Goal: Task Accomplishment & Management: Manage account settings

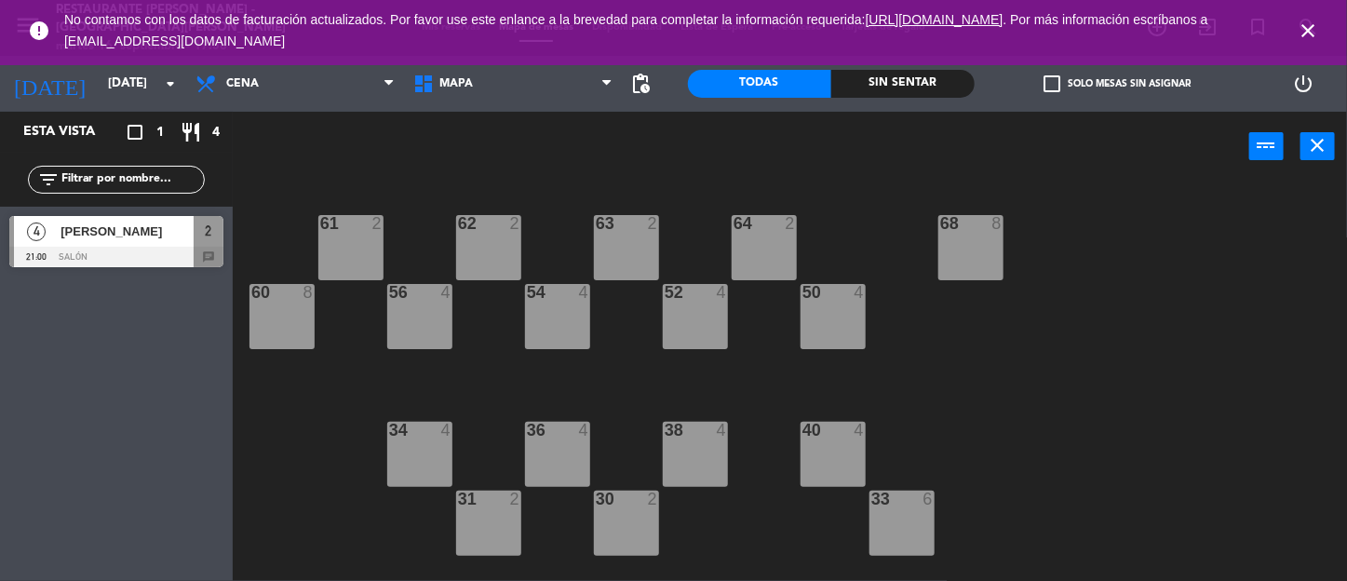
click at [1306, 27] on icon "close" at bounding box center [1308, 31] width 22 height 22
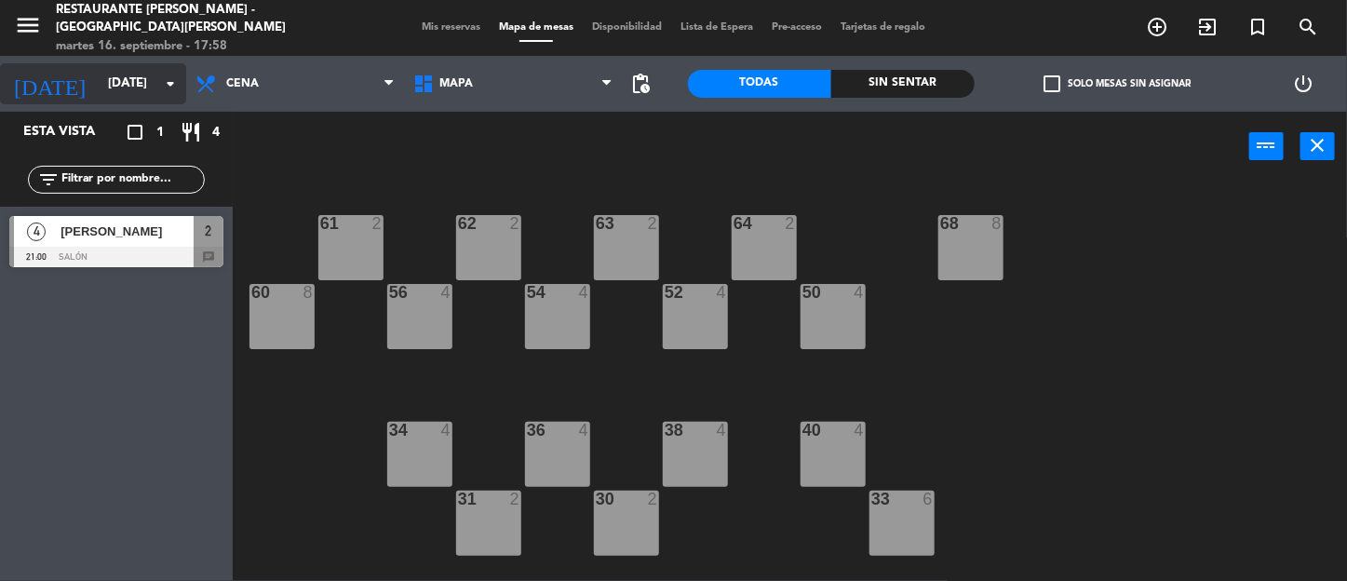
click at [173, 88] on icon "arrow_drop_down" at bounding box center [170, 84] width 22 height 22
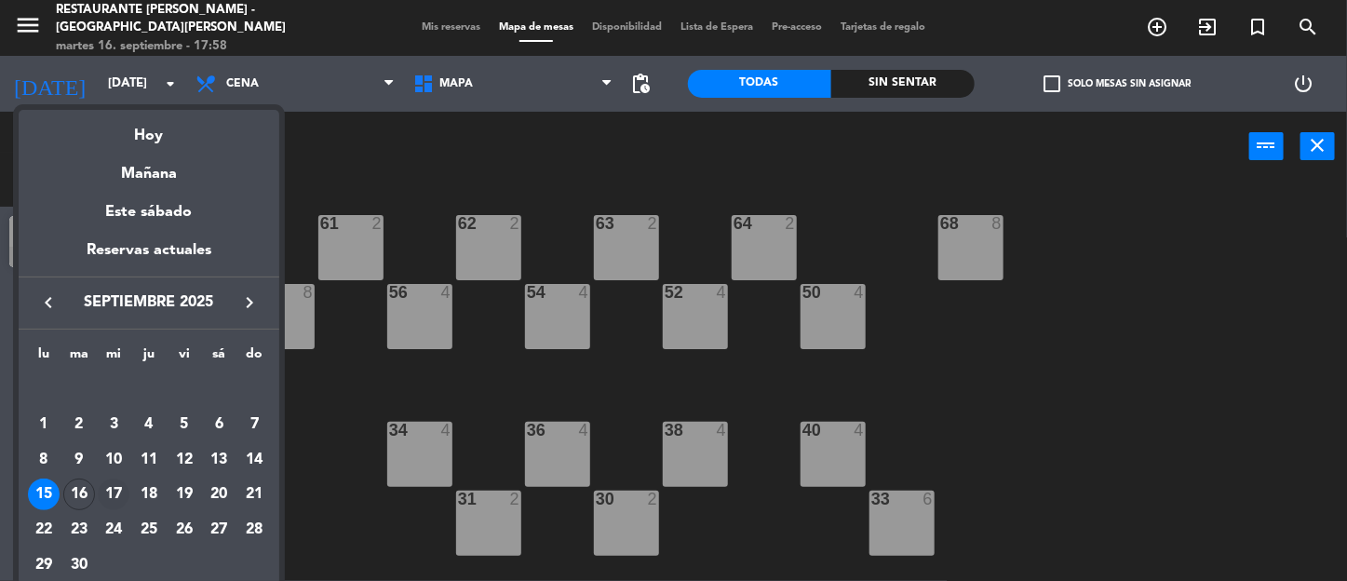
click at [117, 493] on div "17" at bounding box center [114, 495] width 32 height 32
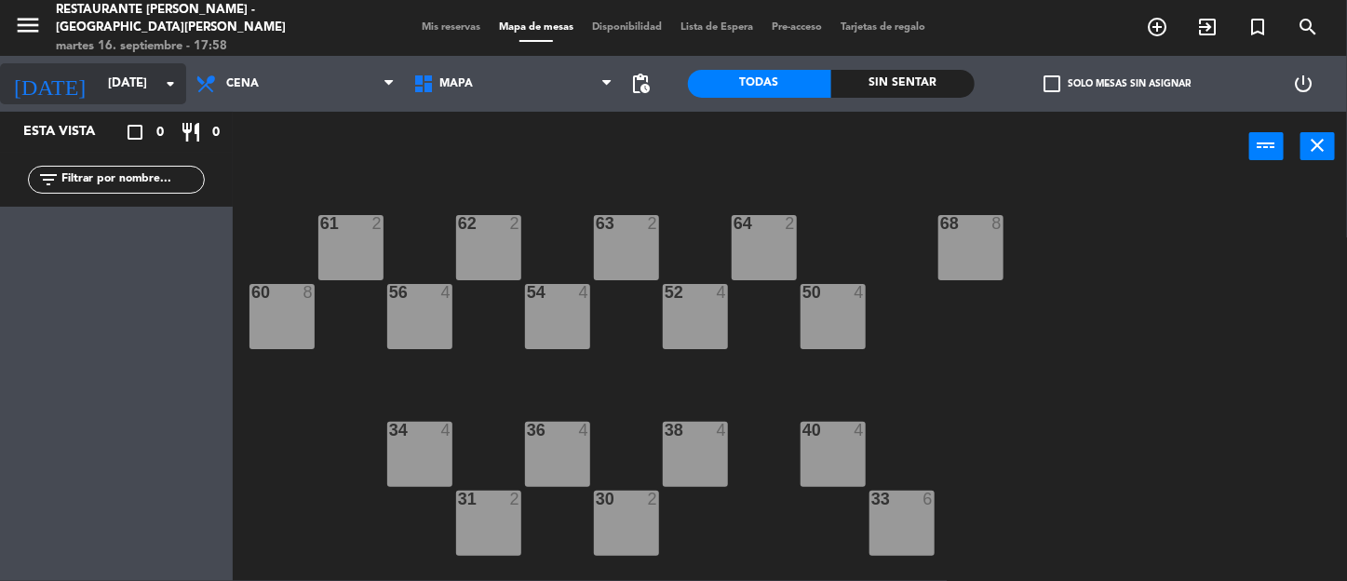
click at [172, 85] on icon "arrow_drop_down" at bounding box center [170, 84] width 22 height 22
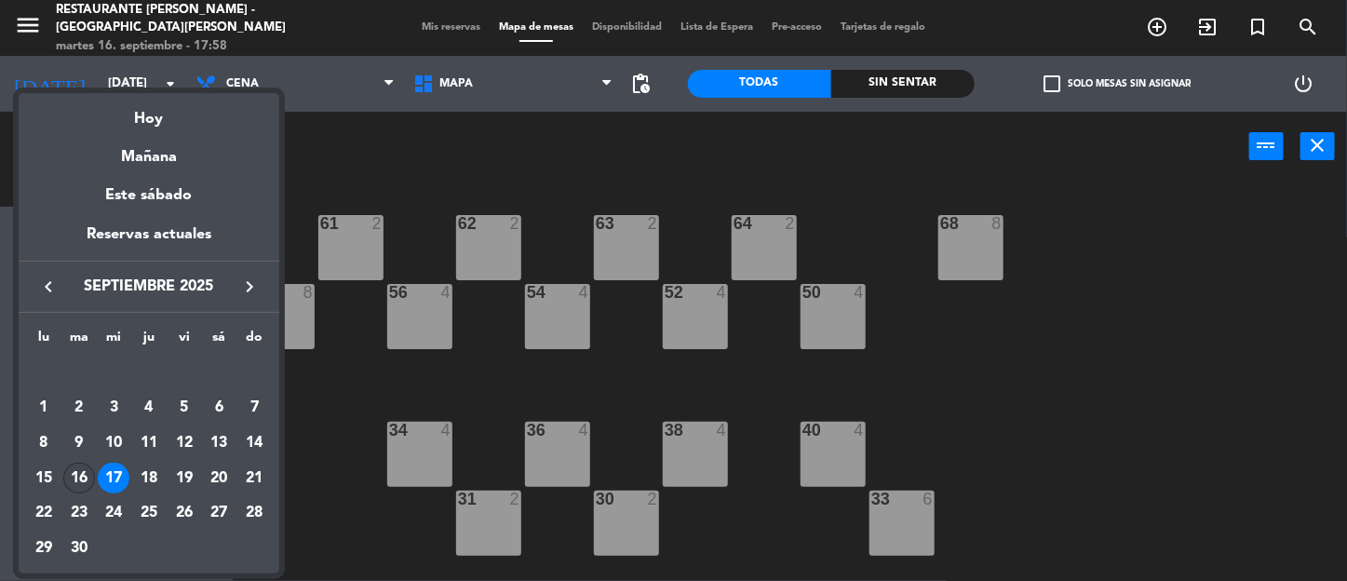
click at [79, 473] on div "16" at bounding box center [79, 479] width 32 height 32
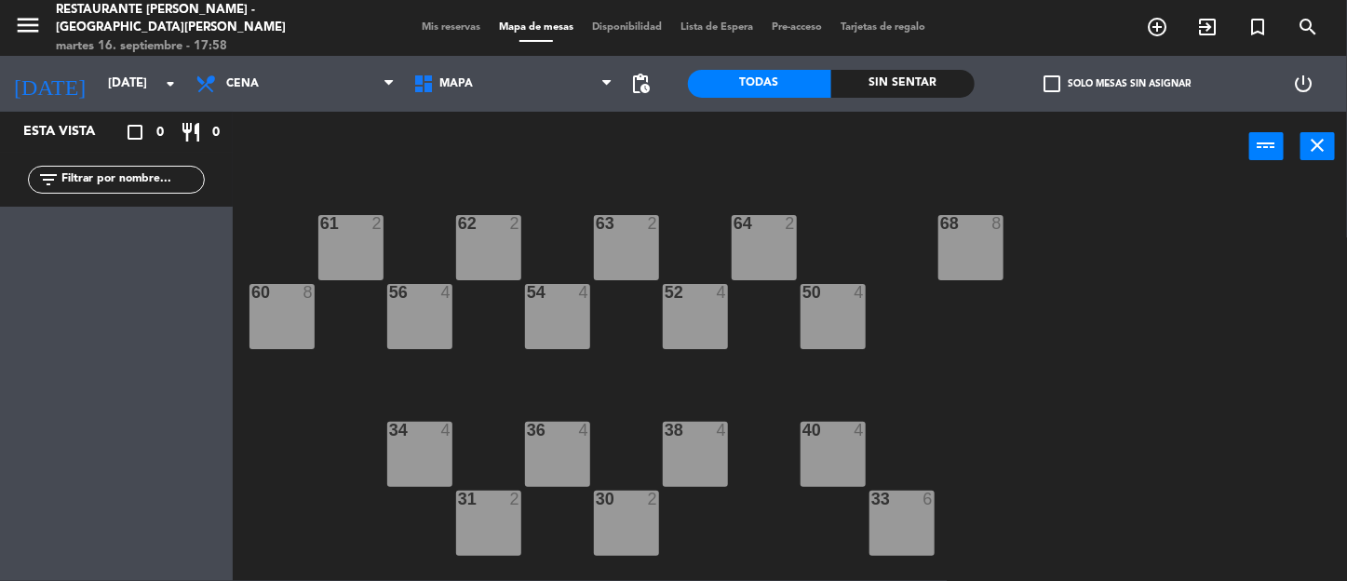
type input "[DATE]"
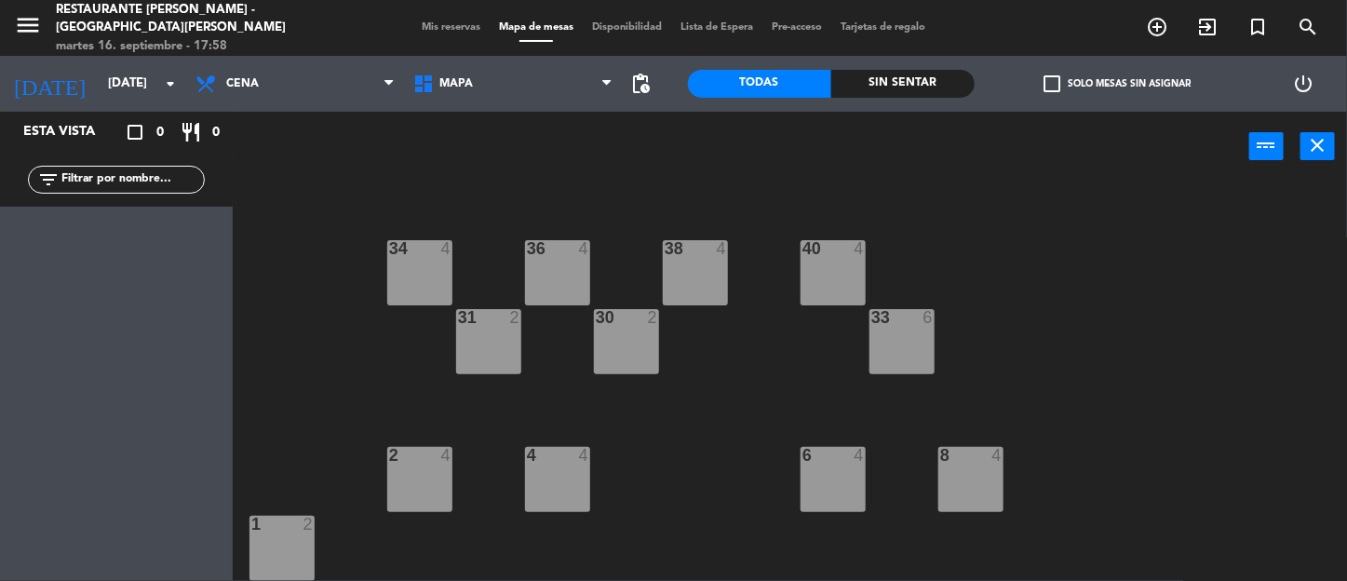
click at [413, 17] on div "menu Restaurante [GEOGRAPHIC_DATA] - [GEOGRAPHIC_DATA][PERSON_NAME] [DATE] 16. …" at bounding box center [673, 28] width 1347 height 56
click at [414, 22] on span "Mis reservas" at bounding box center [451, 27] width 77 height 10
